Goal: Task Accomplishment & Management: Use online tool/utility

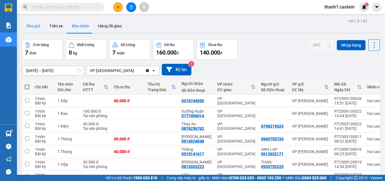
click at [38, 28] on button "Kho gửi" at bounding box center [33, 26] width 23 height 14
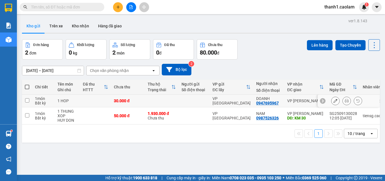
click at [28, 101] on input "checkbox" at bounding box center [27, 100] width 4 height 4
checkbox input "true"
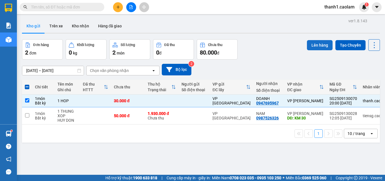
click at [311, 48] on button "Lên hàng" at bounding box center [320, 45] width 26 height 10
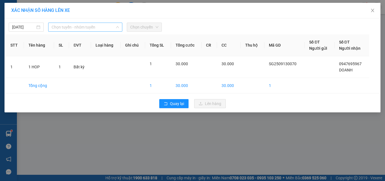
click at [87, 23] on span "Chọn tuyến - nhóm tuyến" at bounding box center [85, 27] width 67 height 8
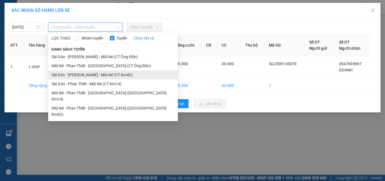
click at [124, 75] on li "Sài Gòn - [PERSON_NAME] - Mũi Né (CT Km42)" at bounding box center [113, 74] width 130 height 9
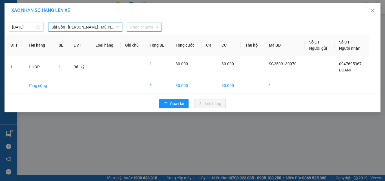
click at [150, 27] on span "Chọn chuyến" at bounding box center [144, 27] width 28 height 8
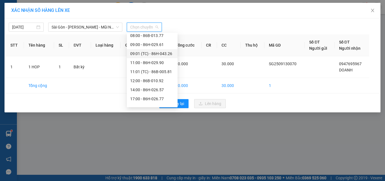
scroll to position [99, 0]
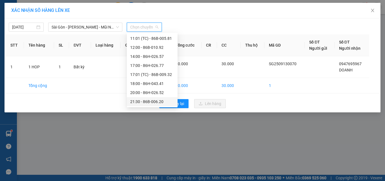
click at [159, 103] on div "21:30 - 86B-006.20" at bounding box center [152, 101] width 44 height 6
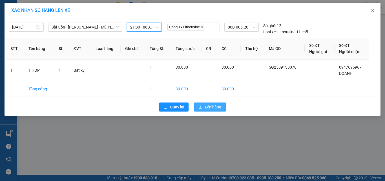
drag, startPoint x: 209, startPoint y: 105, endPoint x: 212, endPoint y: 105, distance: 3.1
click at [209, 105] on span "Lên hàng" at bounding box center [213, 107] width 16 height 6
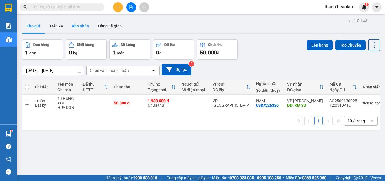
click at [78, 25] on button "Kho nhận" at bounding box center [80, 26] width 26 height 14
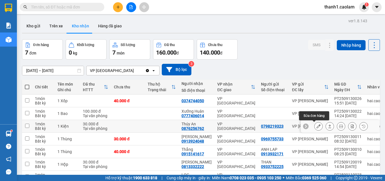
click at [317, 125] on icon at bounding box center [319, 126] width 4 height 4
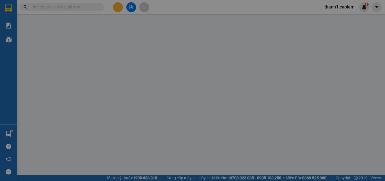
type input "0798219323"
type input "0876256762"
type input "Thúy An"
type input "30.000"
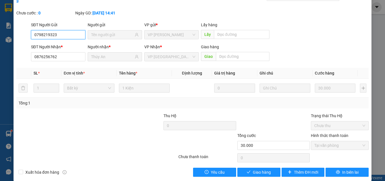
scroll to position [29, 0]
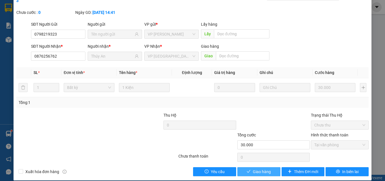
click at [264, 168] on span "Giao hàng" at bounding box center [262, 171] width 18 height 6
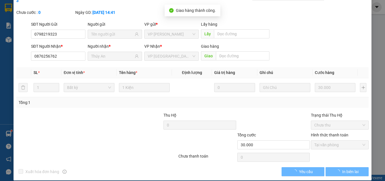
scroll to position [0, 0]
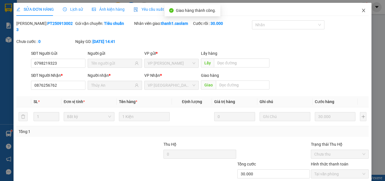
click at [362, 11] on icon "close" at bounding box center [363, 10] width 3 height 3
